Goal: Transaction & Acquisition: Purchase product/service

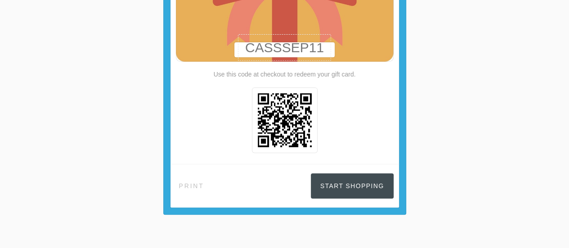
scroll to position [179, 0]
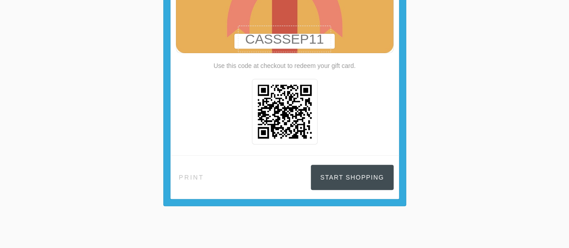
click at [351, 180] on link "Start Shopping" at bounding box center [352, 177] width 83 height 25
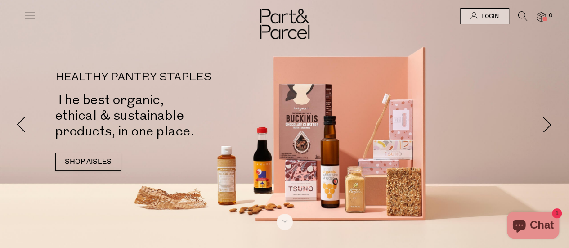
click at [36, 22] on link at bounding box center [29, 18] width 13 height 9
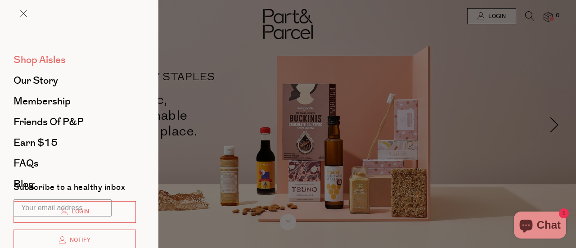
click at [47, 59] on span "Shop Aisles" at bounding box center [40, 60] width 52 height 14
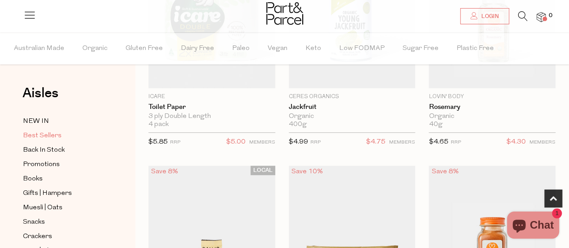
scroll to position [180, 0]
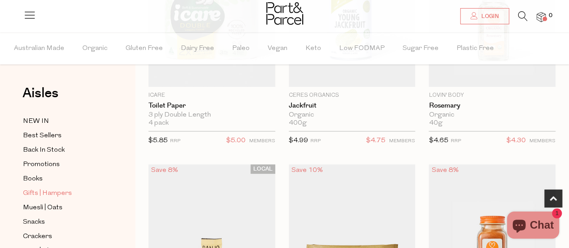
click at [61, 189] on span "Gifts | Hampers" at bounding box center [47, 193] width 49 height 11
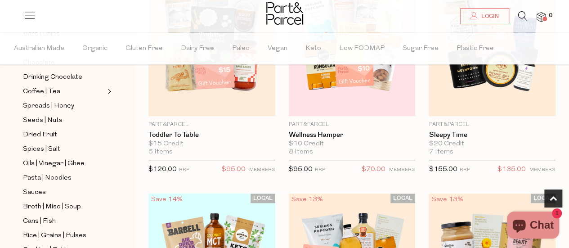
scroll to position [216, 0]
click at [53, 87] on span "Coffee | Tea" at bounding box center [41, 92] width 37 height 11
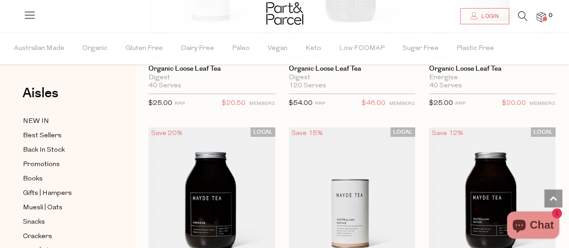
scroll to position [3186, 0]
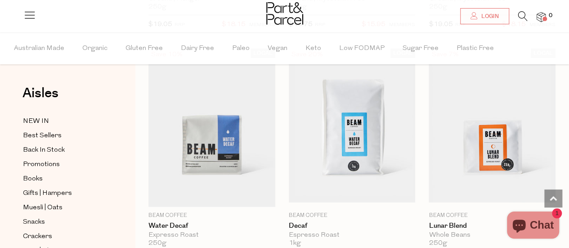
scroll to position [6265, 0]
